Goal: Task Accomplishment & Management: Use online tool/utility

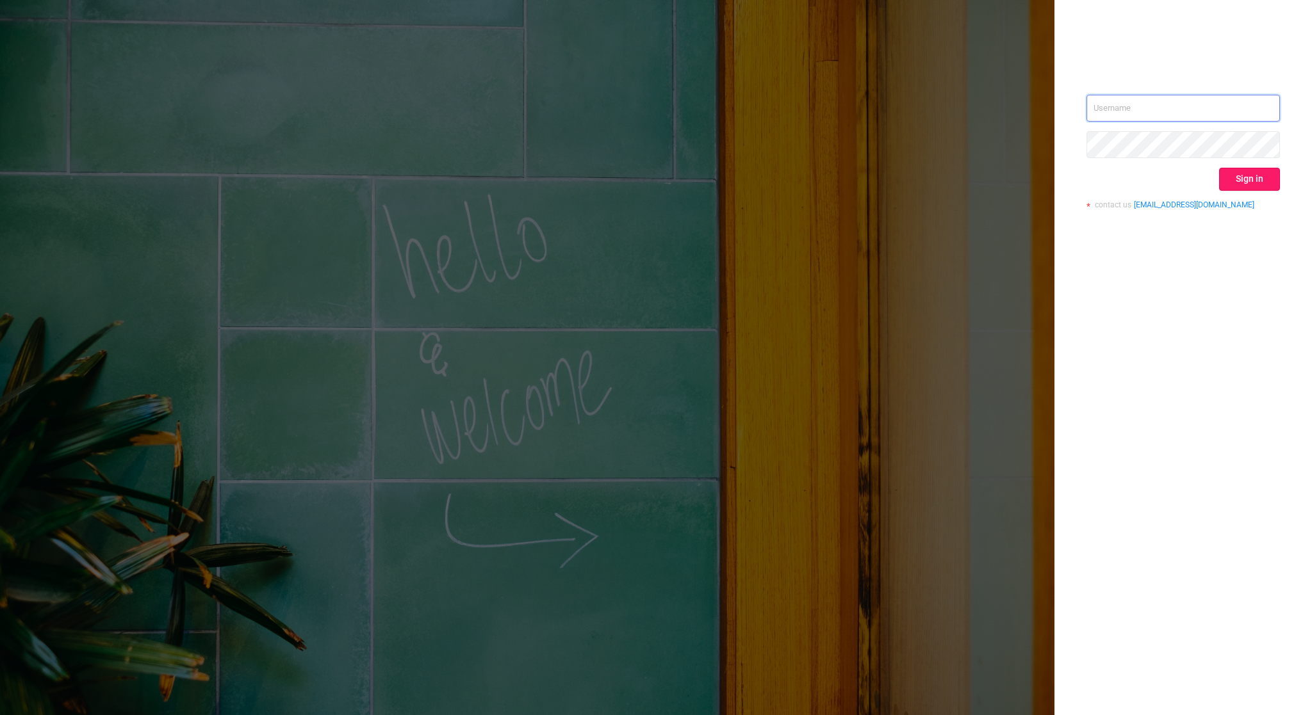
type input "tosh@buzzoola.com"
drag, startPoint x: 1250, startPoint y: 189, endPoint x: 1248, endPoint y: 181, distance: 8.7
click at [1248, 184] on button "Sign in" at bounding box center [1249, 179] width 61 height 23
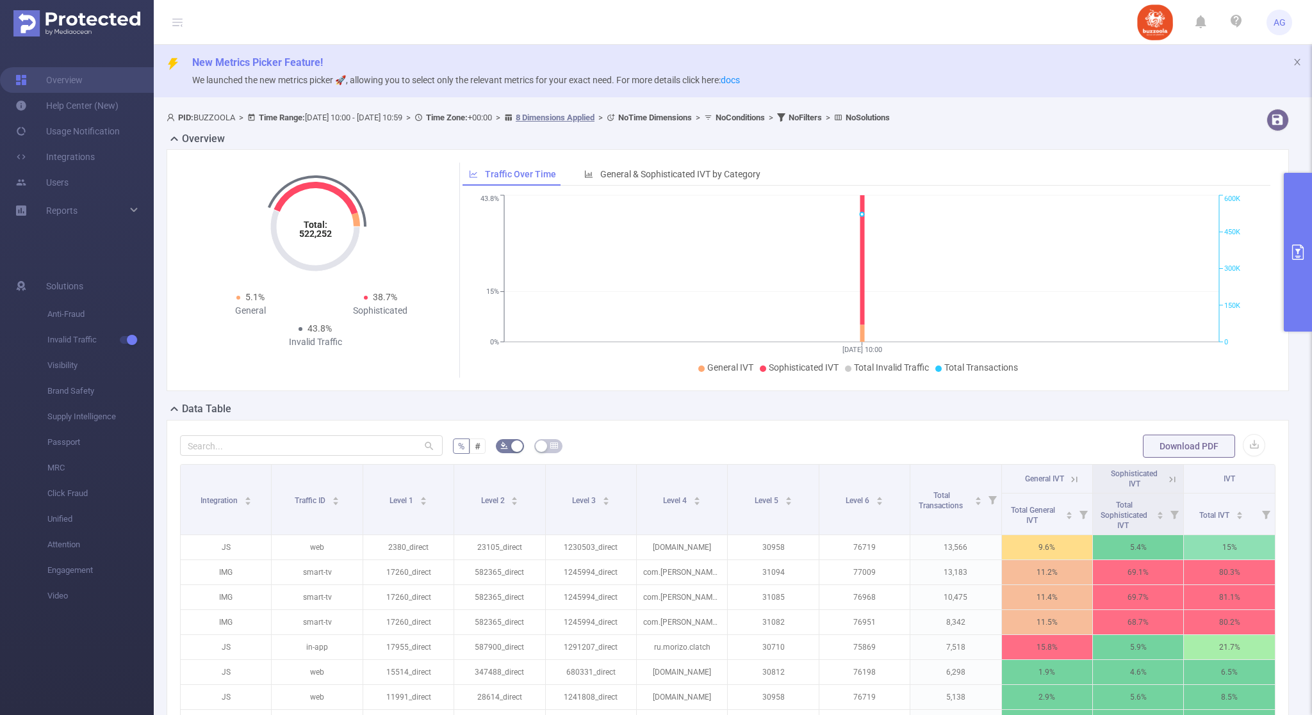
click at [1296, 243] on button "primary" at bounding box center [1298, 252] width 28 height 159
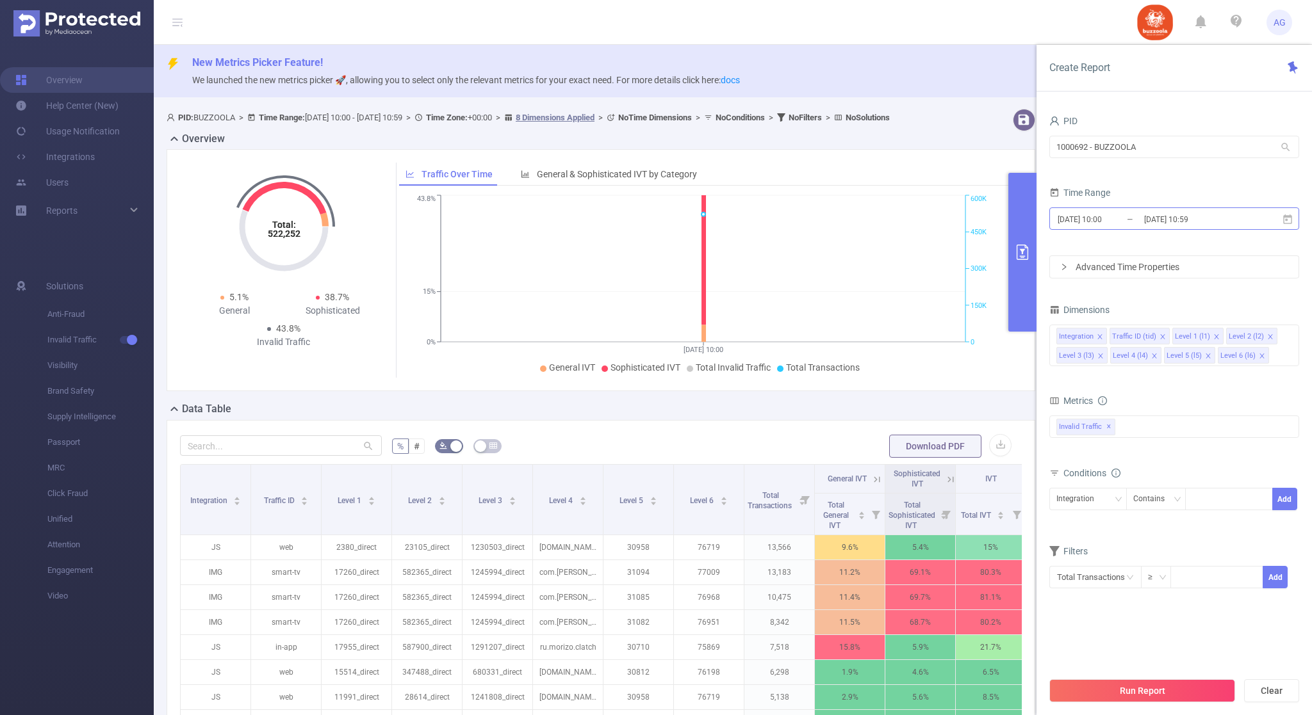
click at [1134, 211] on input "2025-08-29 10:00" at bounding box center [1108, 219] width 104 height 17
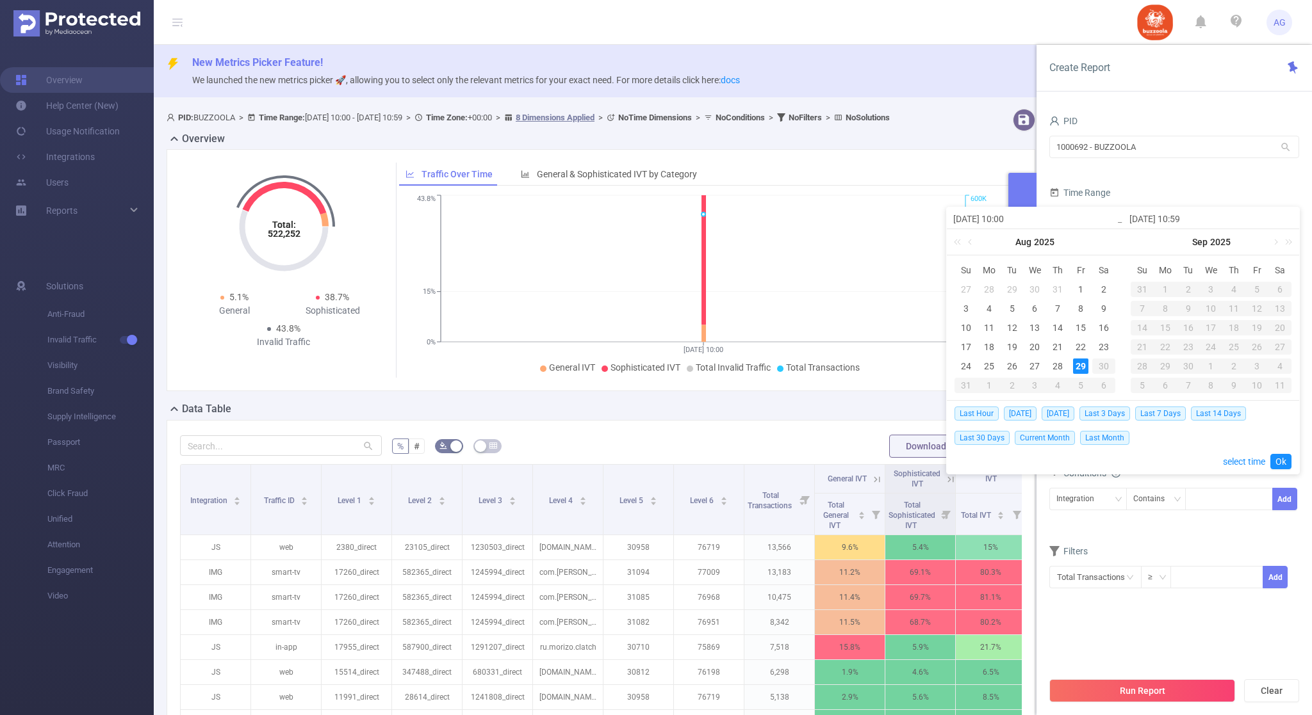
click at [1075, 367] on div "29" at bounding box center [1080, 366] width 15 height 15
click at [1074, 365] on div "29" at bounding box center [1080, 366] width 15 height 15
click at [1278, 457] on link "Ok" at bounding box center [1280, 461] width 21 height 15
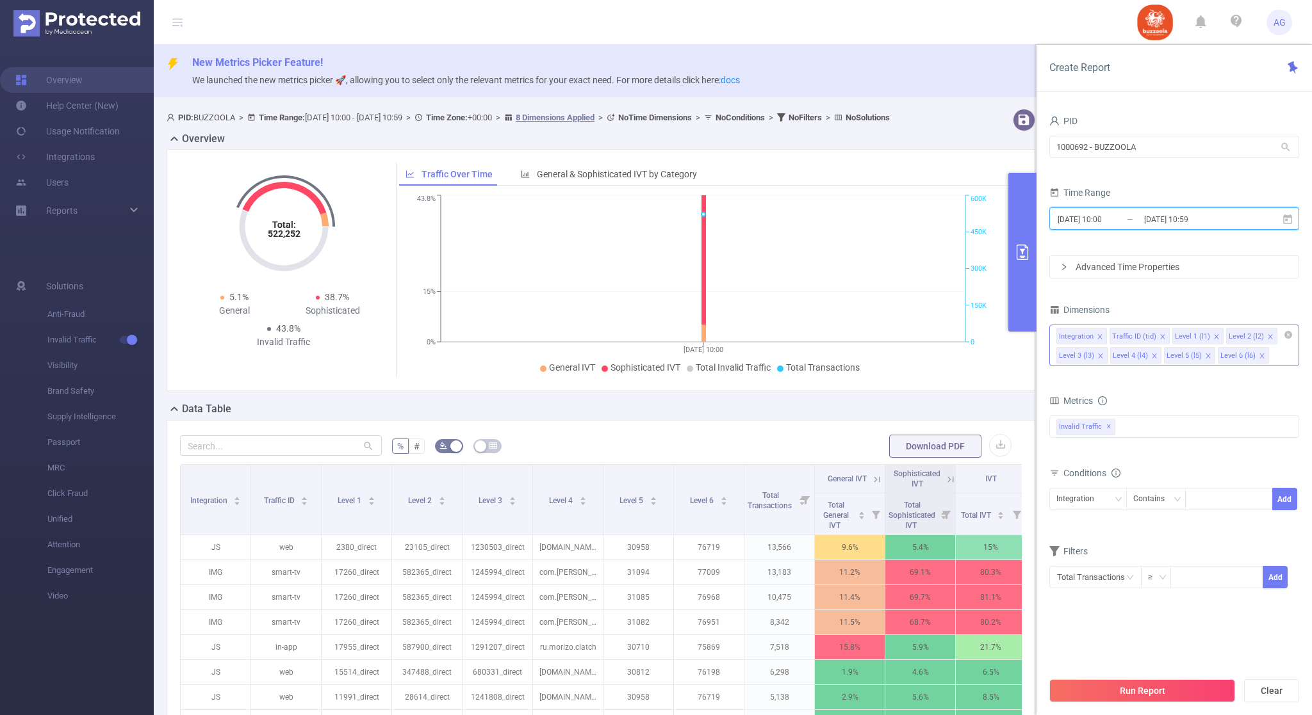
click at [1102, 341] on icon "icon: close" at bounding box center [1100, 338] width 6 height 8
click at [1107, 337] on icon "icon: close" at bounding box center [1109, 337] width 6 height 6
click at [1153, 339] on icon "icon: close" at bounding box center [1154, 337] width 6 height 6
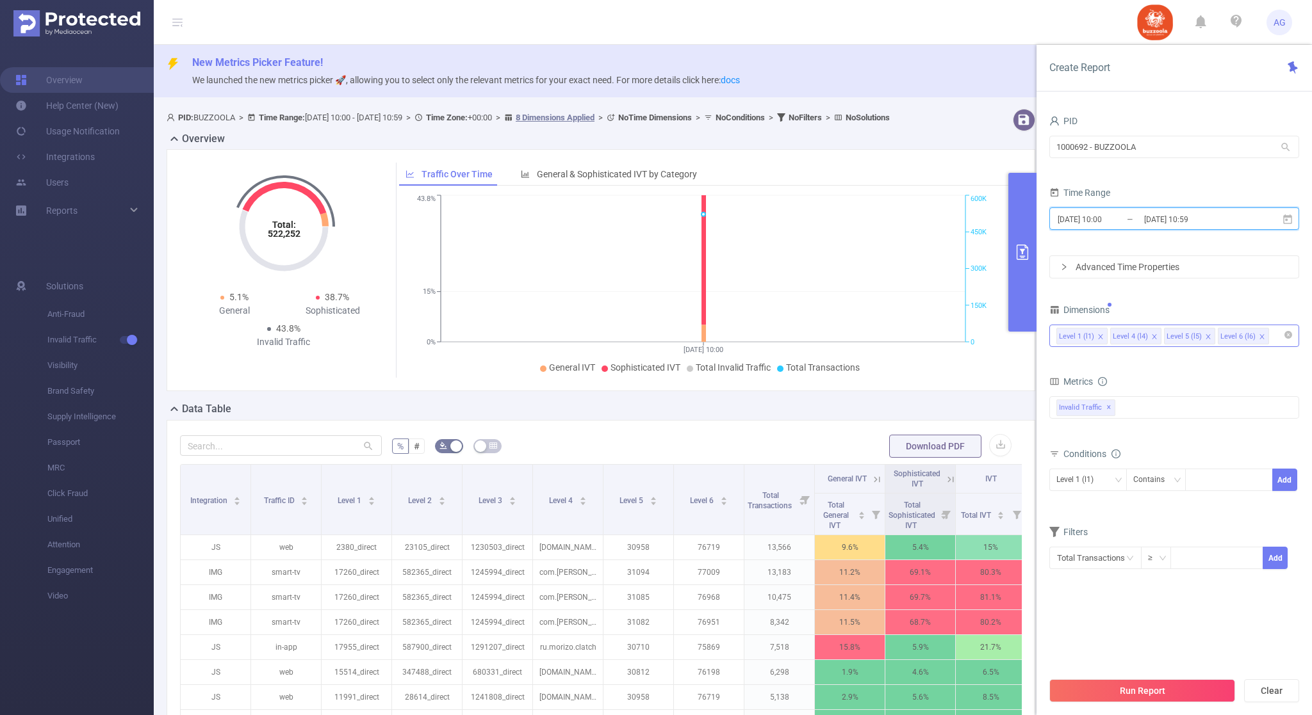
click at [1153, 339] on icon "icon: close" at bounding box center [1154, 337] width 6 height 6
click at [1205, 339] on icon "icon: close" at bounding box center [1208, 337] width 6 height 6
click at [1131, 410] on div "Invalid Traffic ✕" at bounding box center [1174, 408] width 250 height 22
click at [1138, 384] on div "Metrics" at bounding box center [1174, 383] width 250 height 21
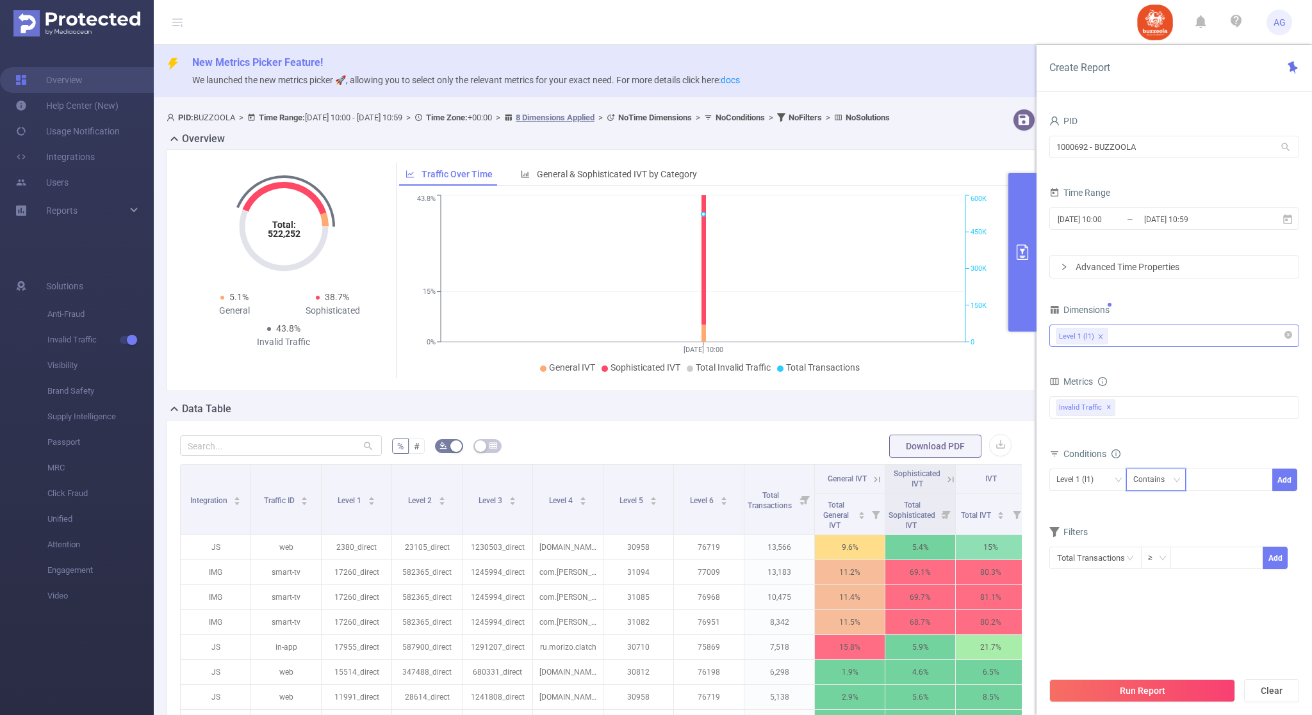
click at [1166, 475] on div "Contains" at bounding box center [1153, 480] width 40 height 21
click at [1168, 526] on li "Is" at bounding box center [1168, 528] width 85 height 20
click at [1200, 491] on div at bounding box center [1229, 480] width 88 height 22
paste input "8881"
type input "8881_direct"
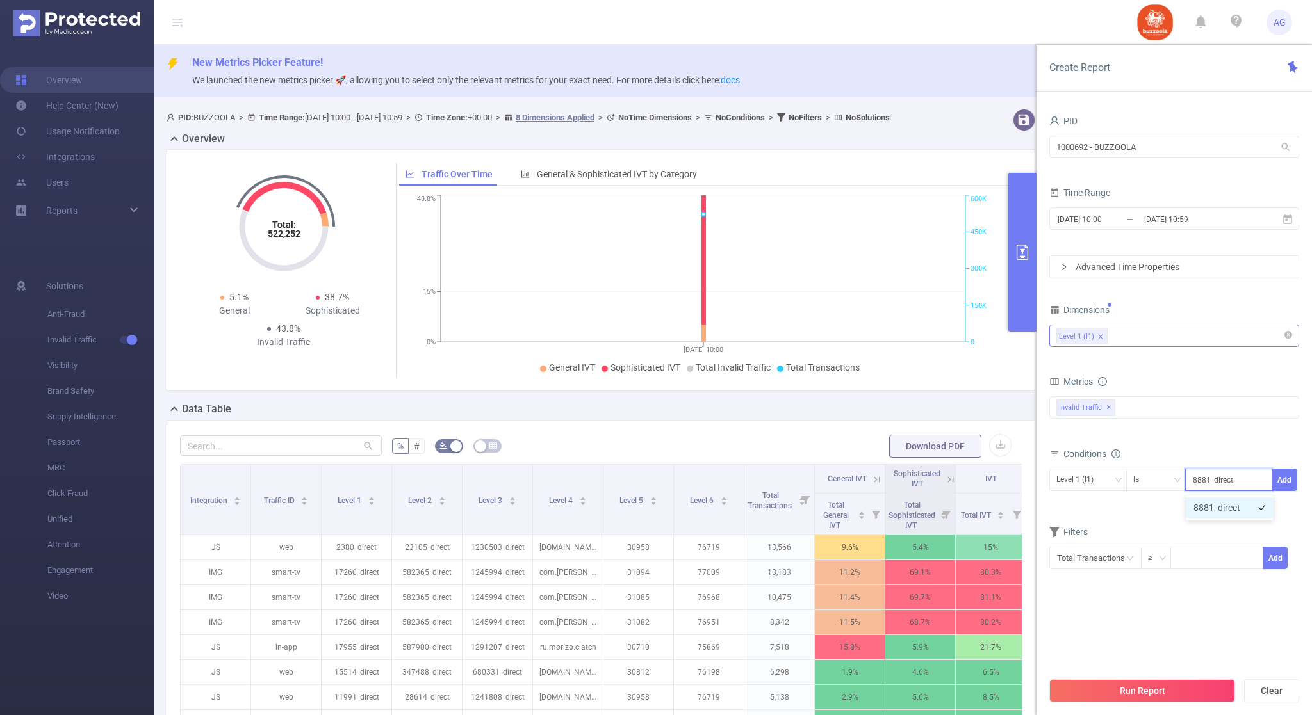
click at [1208, 508] on li "8881_direct" at bounding box center [1230, 508] width 88 height 20
click at [1286, 482] on button "Add" at bounding box center [1284, 480] width 25 height 22
click at [1146, 697] on button "Run Report" at bounding box center [1142, 691] width 186 height 23
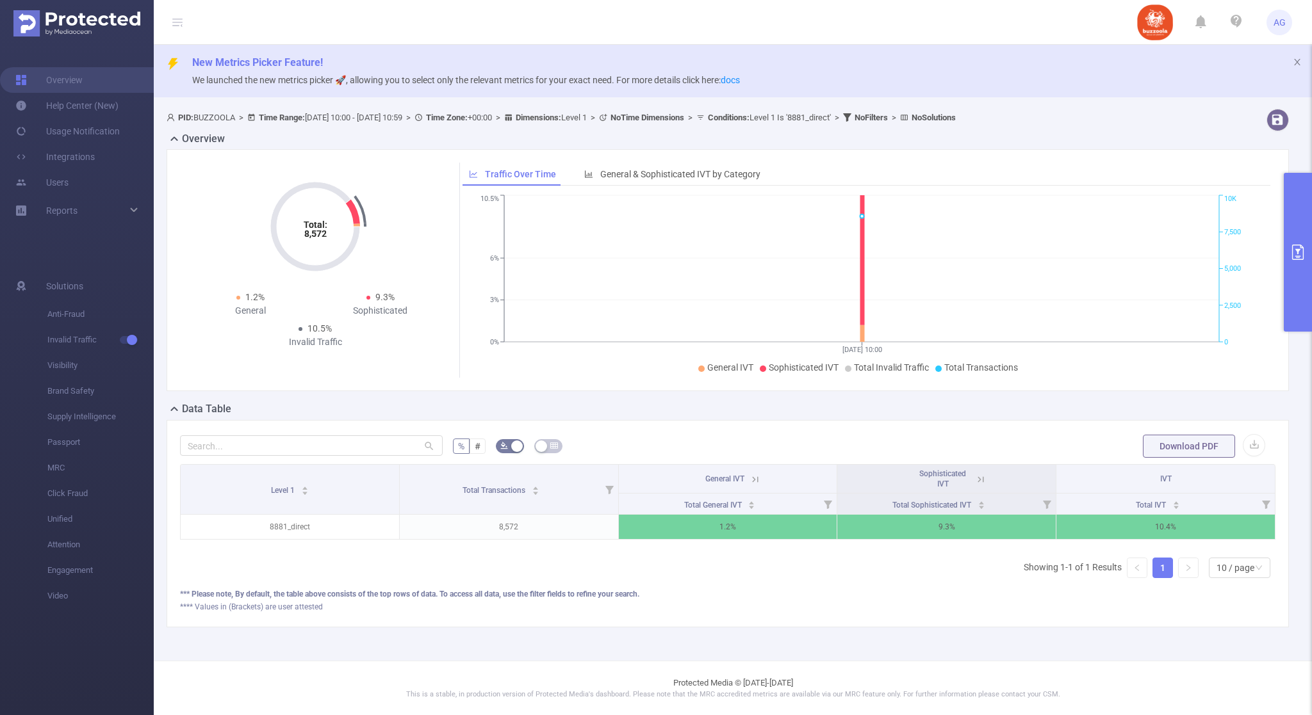
click at [1293, 236] on button "primary" at bounding box center [1298, 252] width 28 height 159
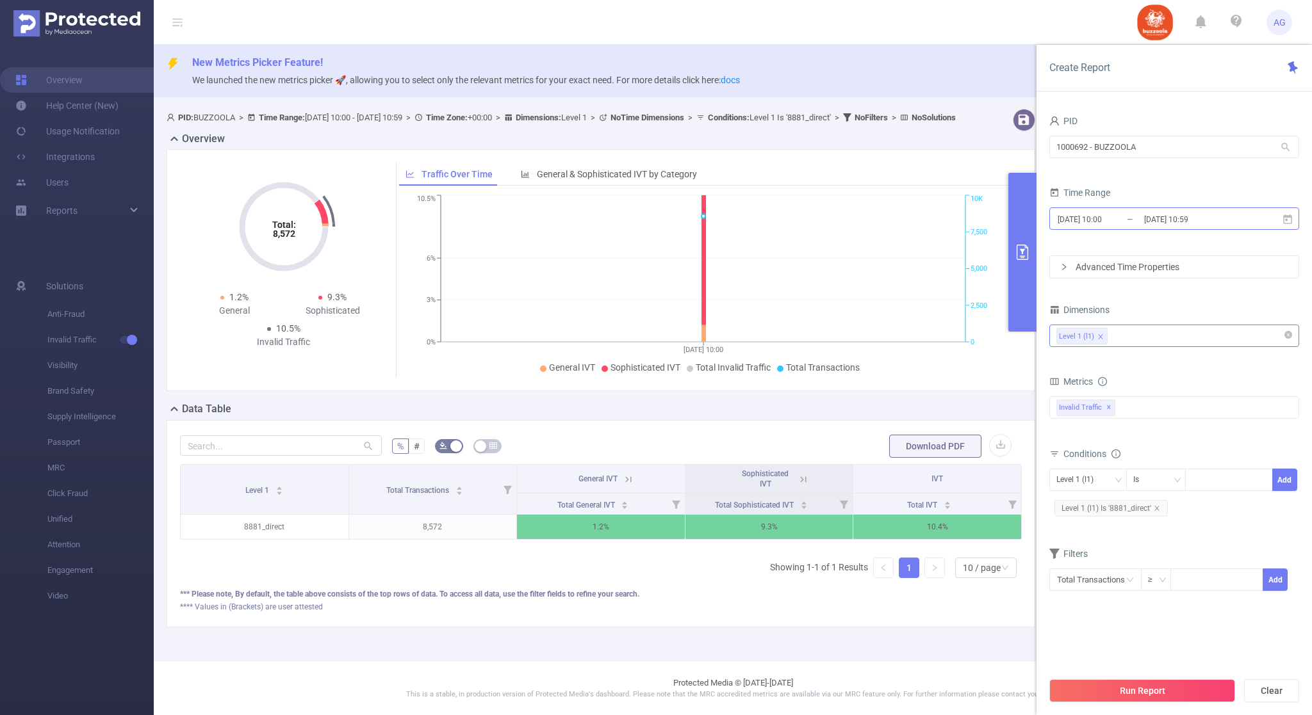
click at [1163, 216] on input "2025-08-29 10:59" at bounding box center [1195, 219] width 104 height 17
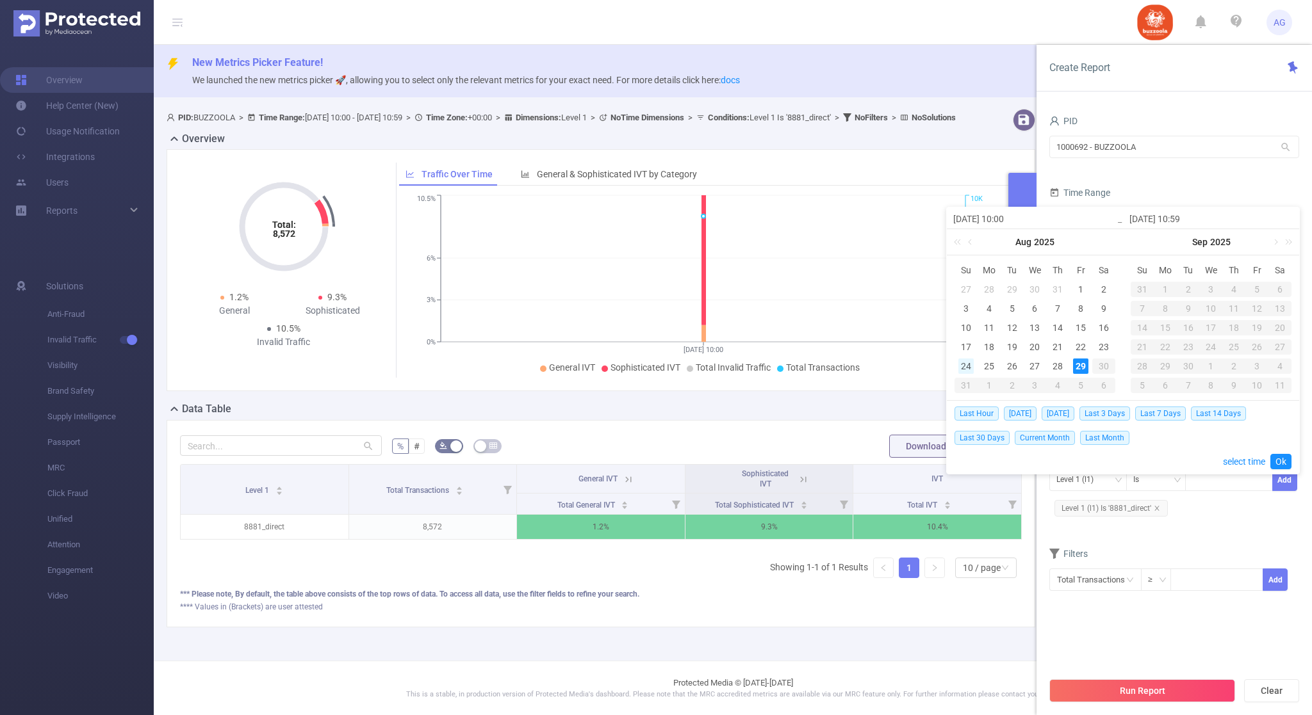
click at [965, 369] on div "24" at bounding box center [965, 366] width 15 height 15
click at [1084, 359] on div "29" at bounding box center [1080, 366] width 15 height 15
type input "2025-08-24 10:00"
click at [1103, 685] on button "Run Report" at bounding box center [1142, 691] width 186 height 23
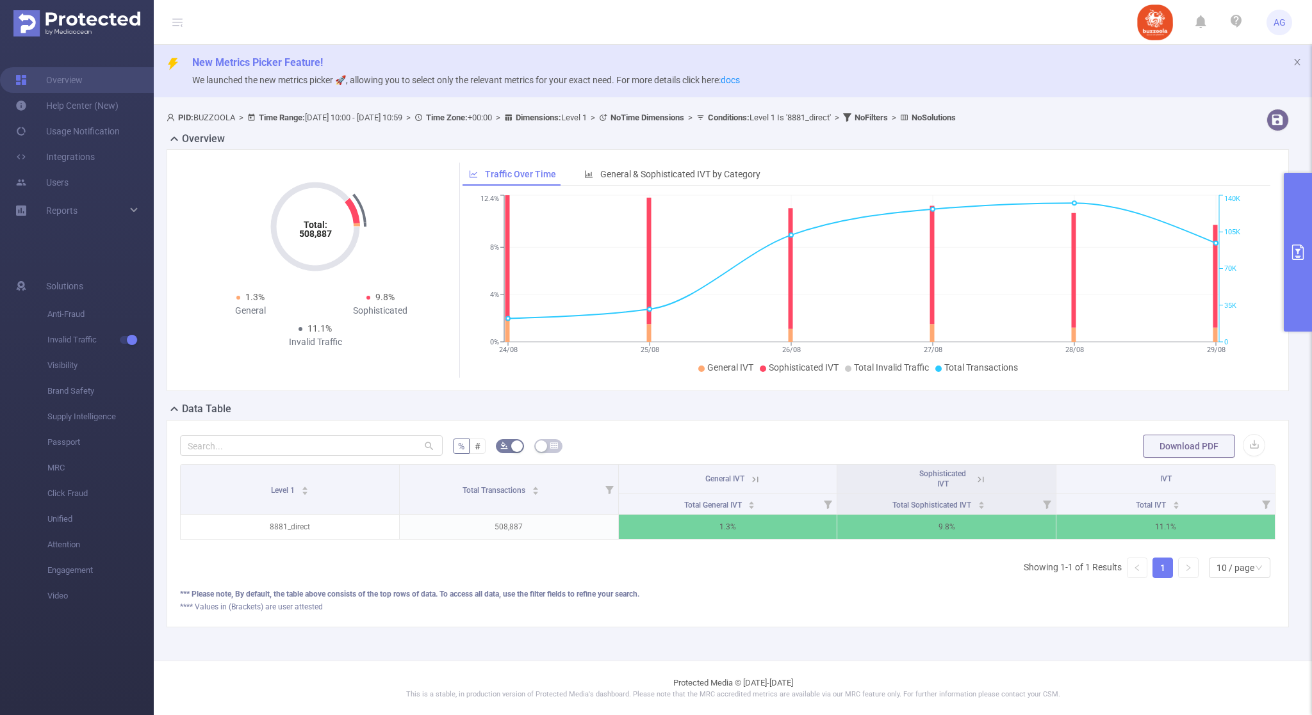
click at [1305, 232] on button "primary" at bounding box center [1298, 252] width 28 height 159
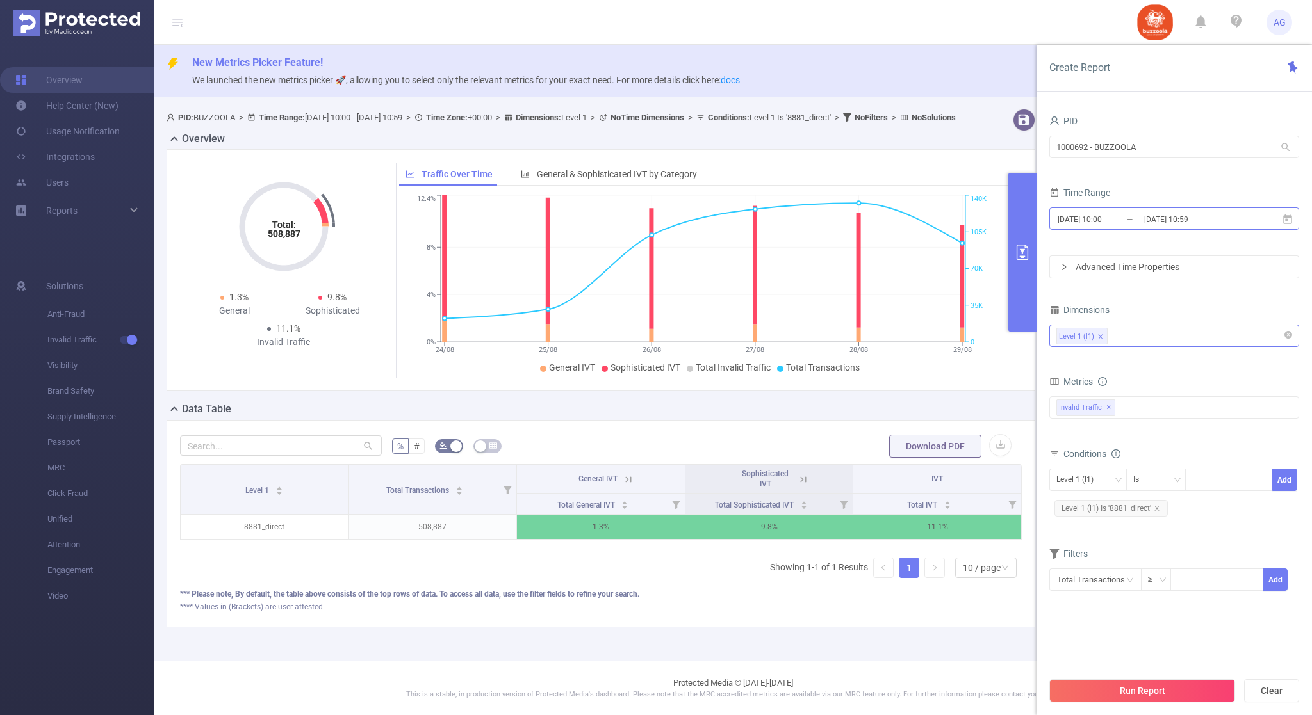
click at [1164, 218] on input "2025-08-29 10:59" at bounding box center [1195, 219] width 104 height 17
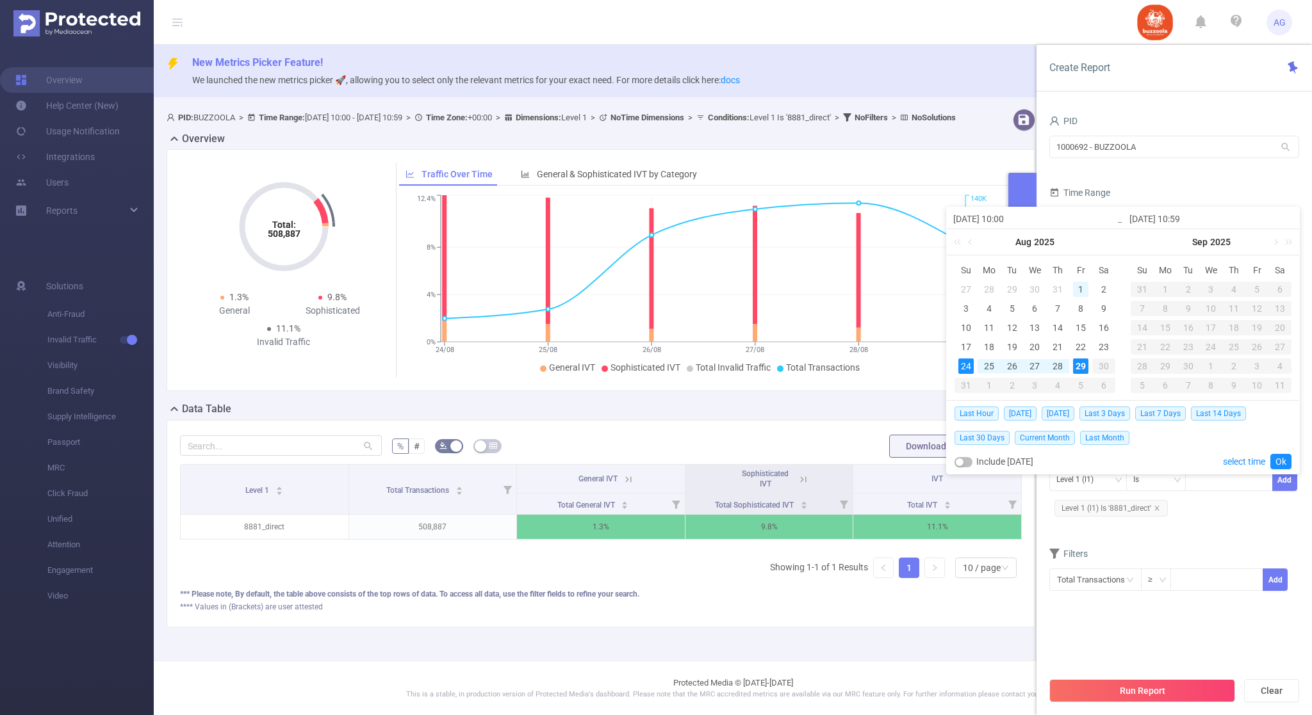
click at [1080, 286] on div "1" at bounding box center [1080, 289] width 15 height 15
click at [1077, 363] on div "29" at bounding box center [1080, 366] width 15 height 15
type input "2025-08-01 10:00"
click at [1282, 457] on link "Ok" at bounding box center [1280, 461] width 21 height 15
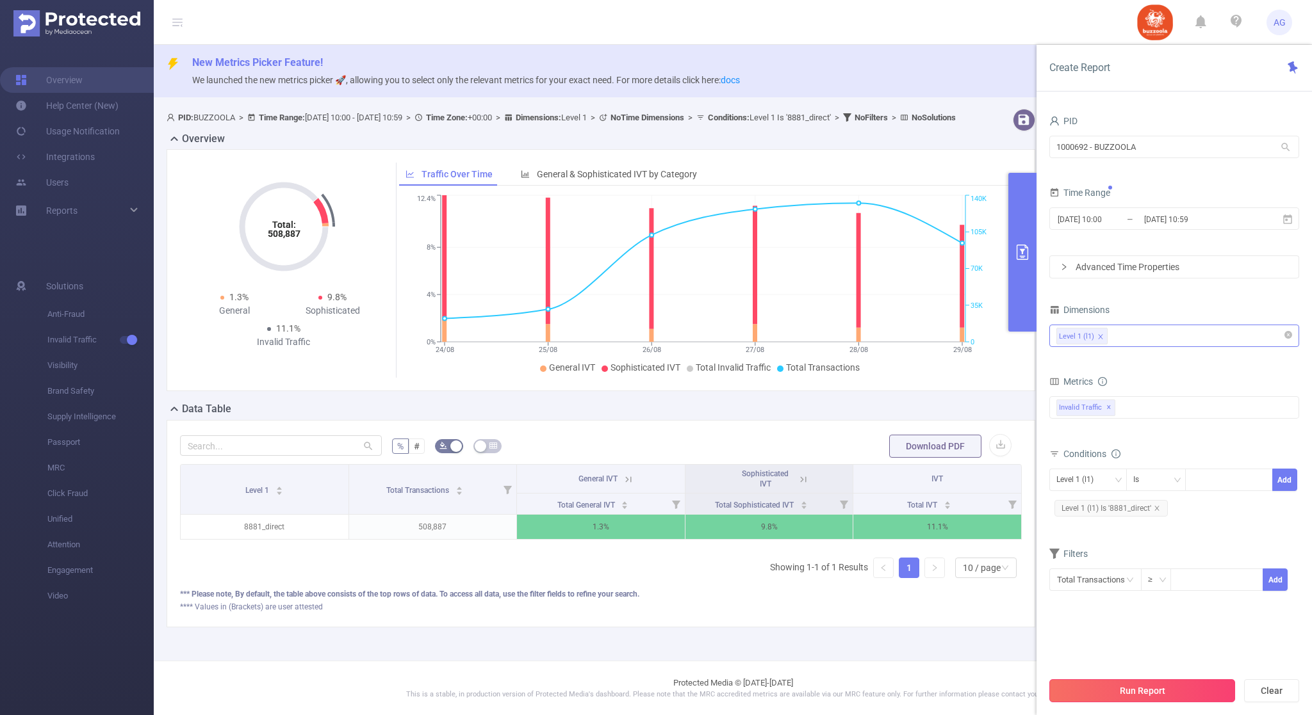
click at [1140, 687] on button "Run Report" at bounding box center [1142, 691] width 186 height 23
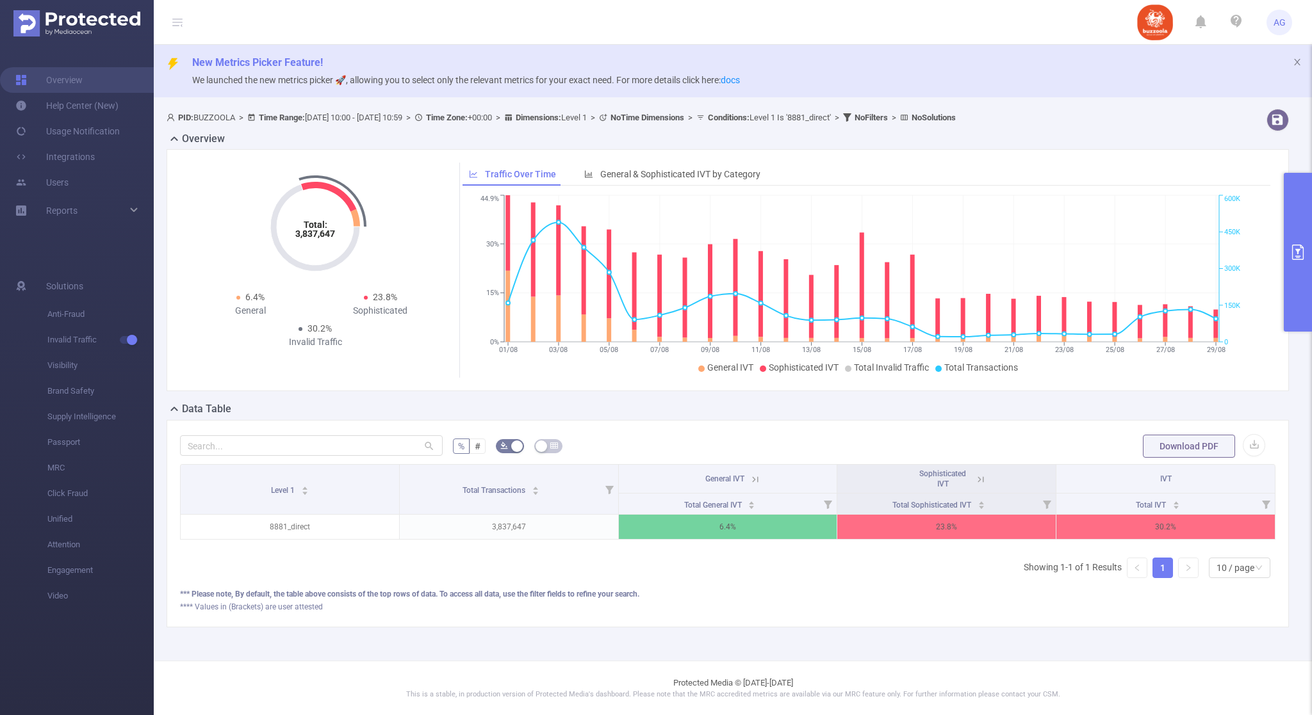
click at [811, 35] on header "AG" at bounding box center [656, 22] width 1312 height 45
click at [829, 34] on header "AG" at bounding box center [656, 22] width 1312 height 45
